Goal: Transaction & Acquisition: Purchase product/service

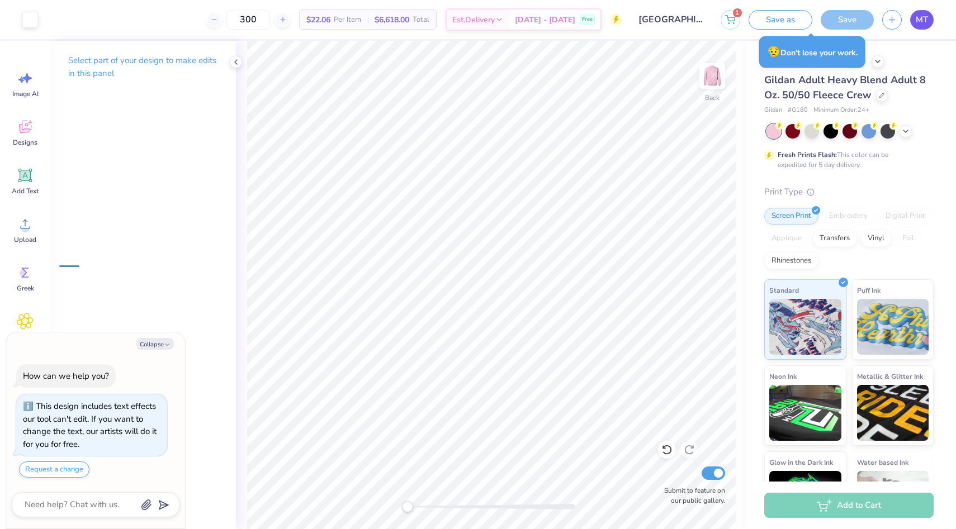
click at [919, 22] on span "MT" at bounding box center [922, 19] width 12 height 13
click at [729, 16] on icon at bounding box center [731, 17] width 10 height 6
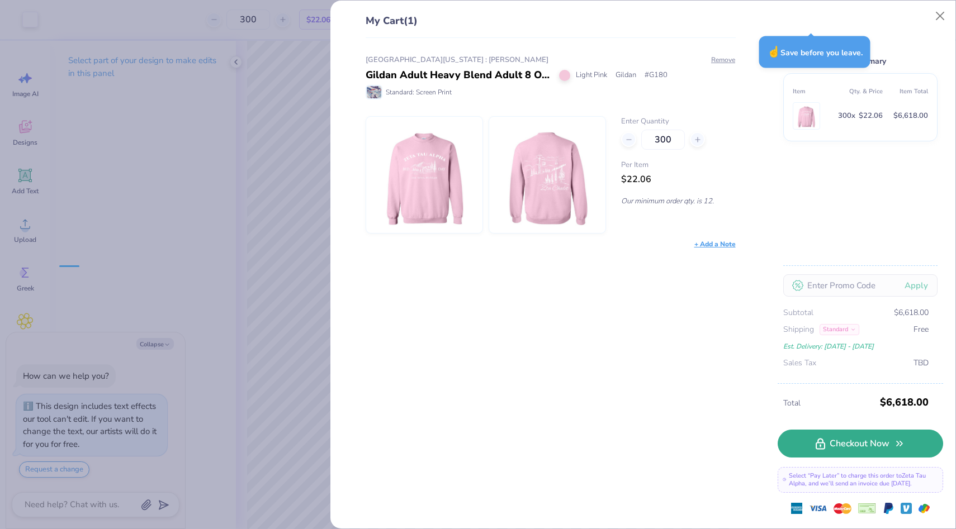
click at [845, 442] on link "Checkout Now" at bounding box center [860, 444] width 165 height 28
type textarea "x"
type input "250"
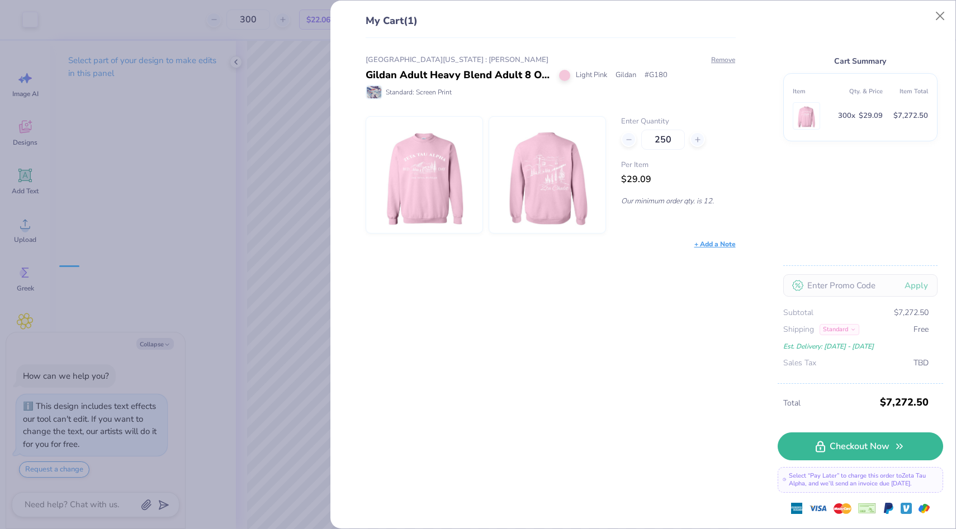
type textarea "x"
type input "300"
click at [278, 159] on div "My Cart (1) [GEOGRAPHIC_DATA][US_STATE] : [PERSON_NAME] Adult Heavy Blend Adult…" at bounding box center [478, 264] width 956 height 529
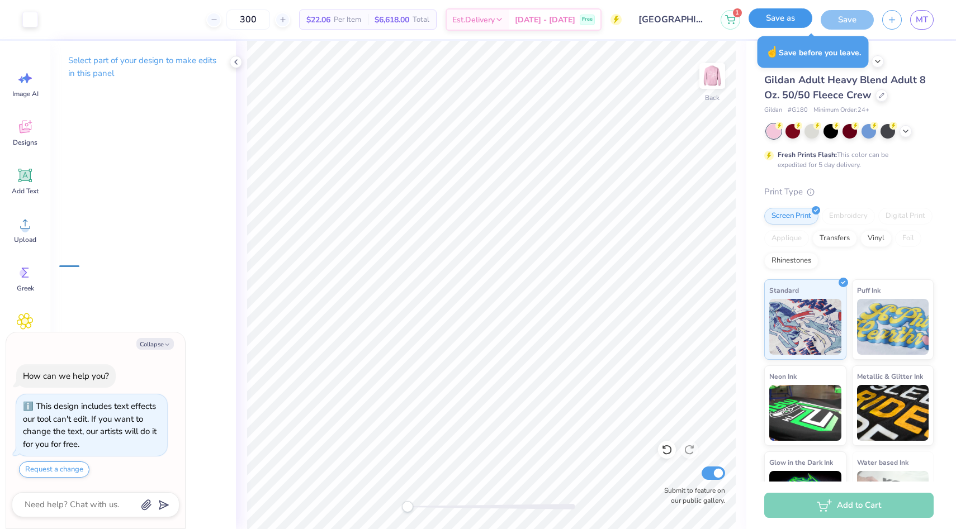
click at [789, 21] on button "Save as" at bounding box center [780, 18] width 64 height 20
type textarea "x"
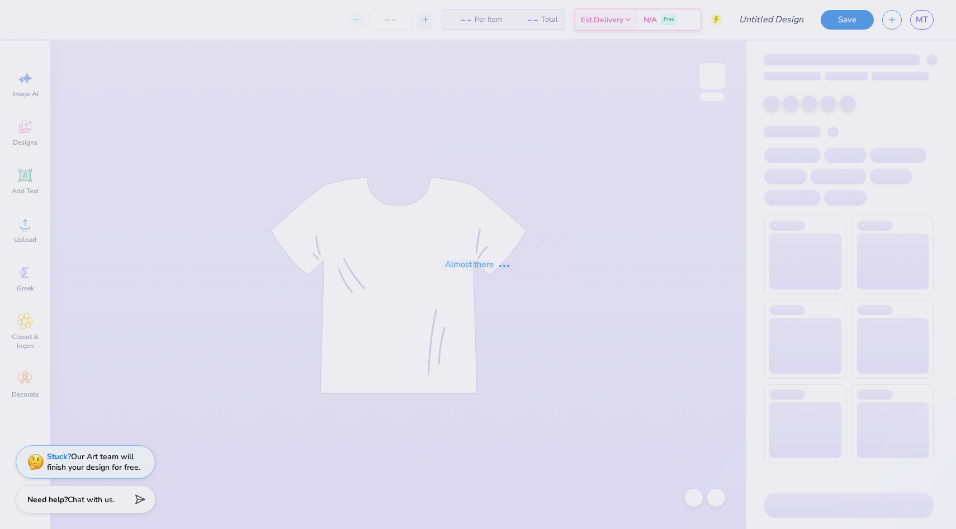
type input "[GEOGRAPHIC_DATA][US_STATE] : [PERSON_NAME]"
type input "300"
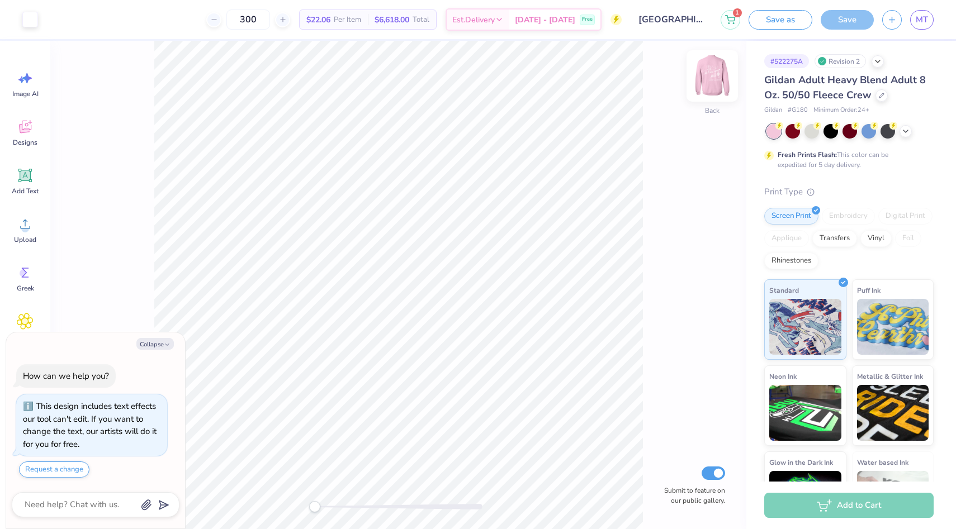
click at [705, 80] on img at bounding box center [712, 76] width 45 height 45
click at [145, 346] on button "Collapse" at bounding box center [154, 344] width 37 height 12
type textarea "x"
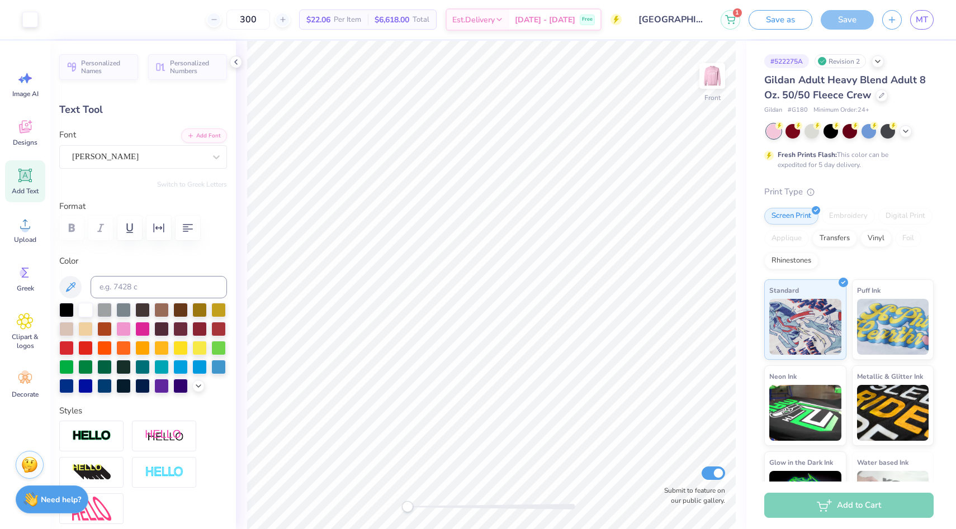
click at [790, 501] on div "Add to Cart" at bounding box center [848, 505] width 169 height 25
click at [848, 520] on div "Add to Cart" at bounding box center [851, 506] width 210 height 48
click at [238, 61] on icon at bounding box center [235, 62] width 9 height 9
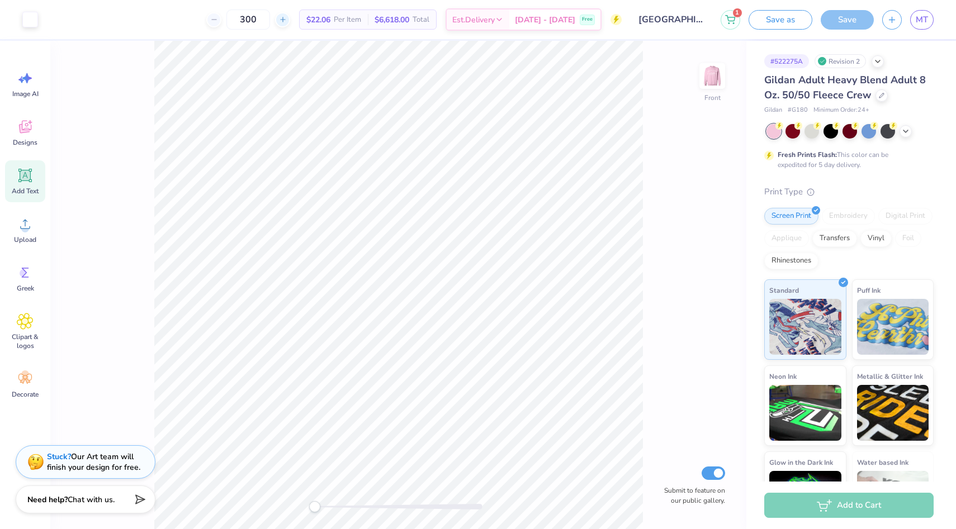
click at [290, 23] on div at bounding box center [282, 19] width 15 height 15
click at [221, 20] on div at bounding box center [213, 19] width 15 height 15
type input "300"
click at [822, 504] on div "Add to Cart" at bounding box center [848, 505] width 169 height 25
click at [733, 26] on button "1" at bounding box center [730, 18] width 20 height 20
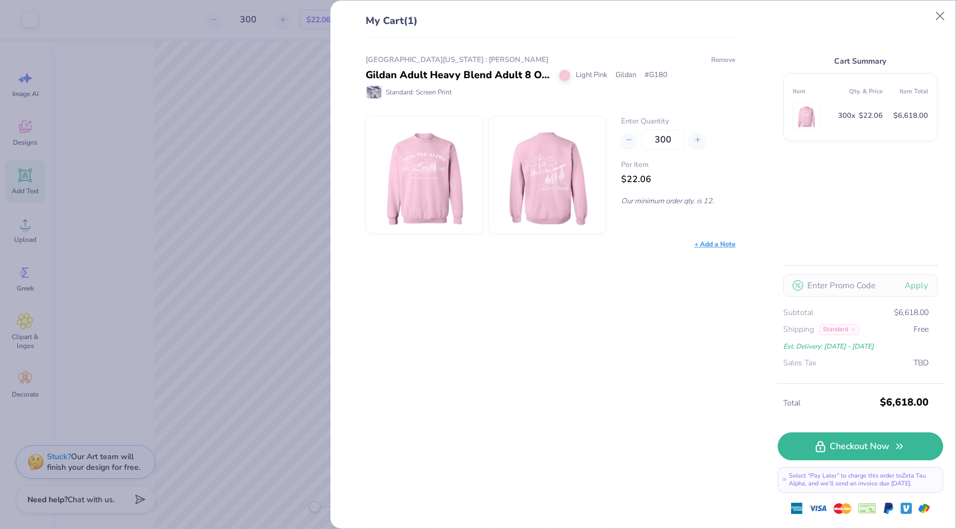
click at [732, 62] on button "Remove" at bounding box center [722, 60] width 25 height 10
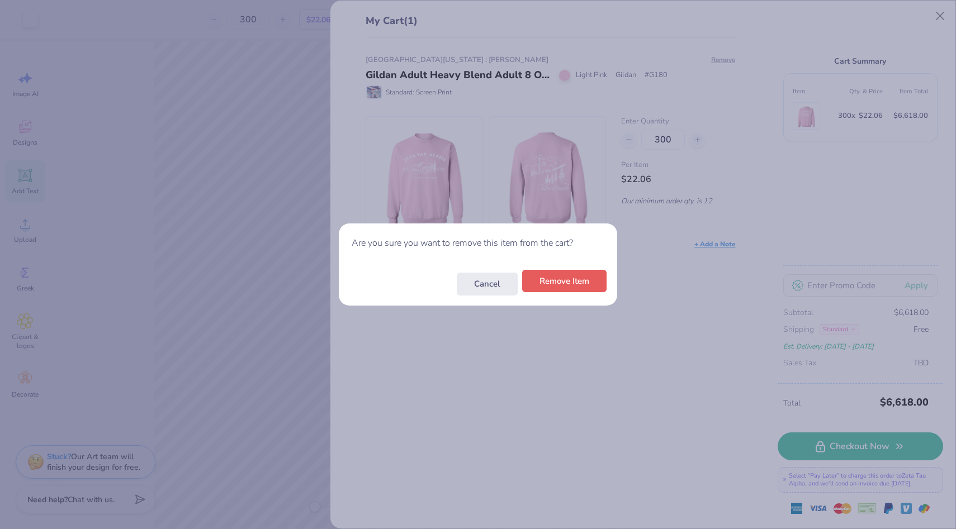
click at [566, 284] on button "Remove Item" at bounding box center [564, 281] width 84 height 23
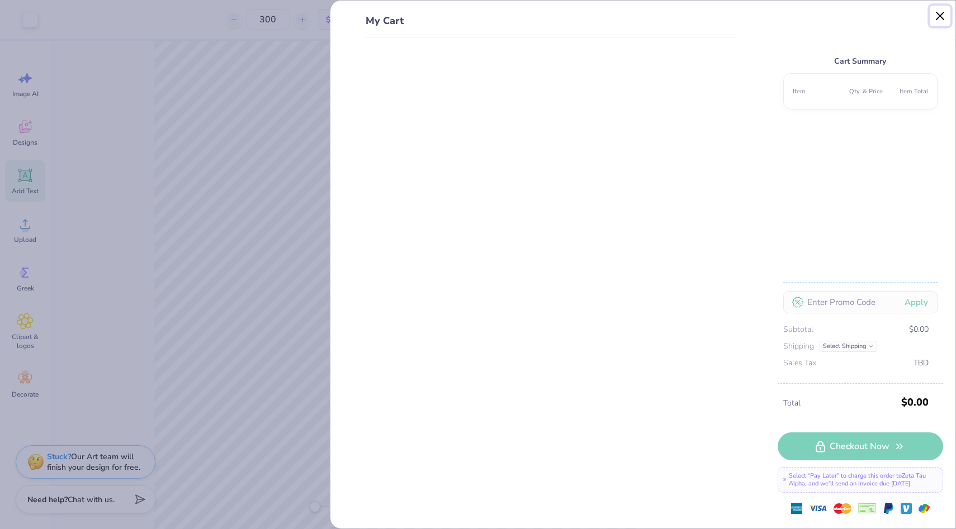
click at [941, 18] on button "Close" at bounding box center [940, 16] width 21 height 21
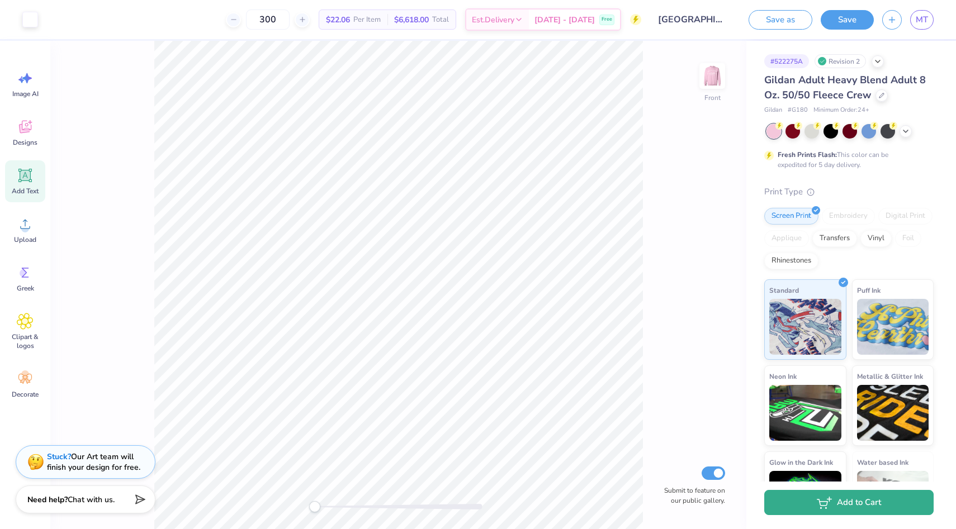
click at [852, 503] on button "Add to Cart" at bounding box center [848, 502] width 169 height 25
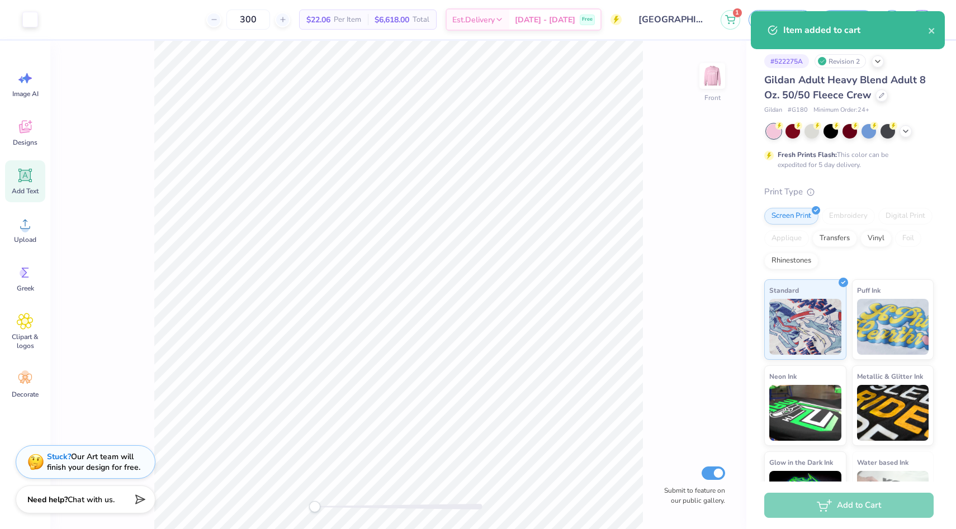
click at [938, 30] on div "Item added to cart" at bounding box center [848, 30] width 194 height 38
click at [930, 30] on icon "close" at bounding box center [931, 31] width 6 height 6
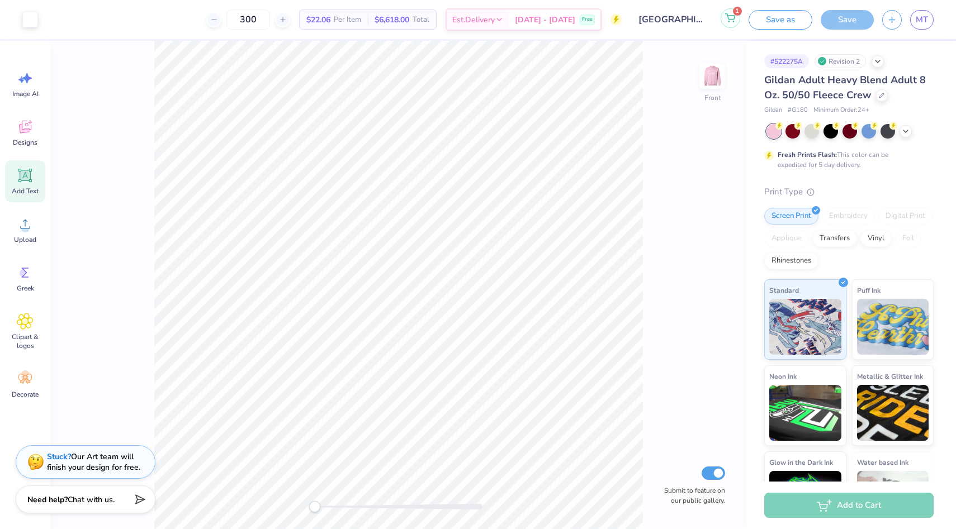
click at [732, 23] on button "1" at bounding box center [730, 18] width 20 height 20
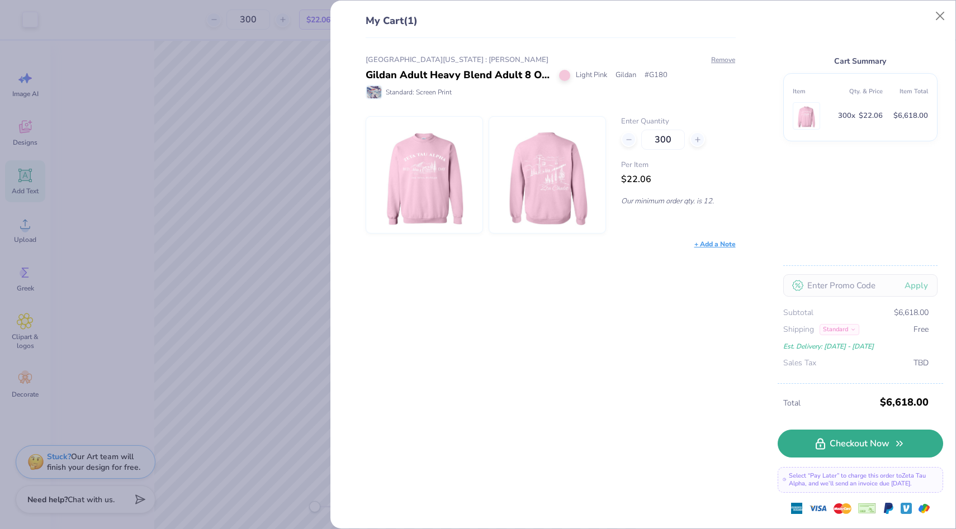
click at [846, 444] on link "Checkout Now" at bounding box center [860, 444] width 165 height 28
